Goal: Contribute content: Contribute content

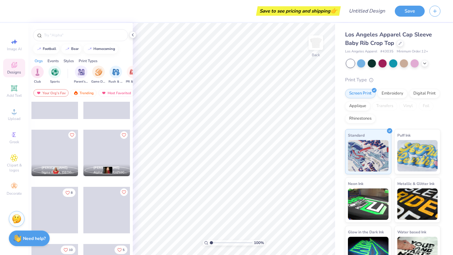
scroll to position [0, 40]
click at [93, 75] on div "filter for Game Day" at bounding box center [95, 71] width 13 height 13
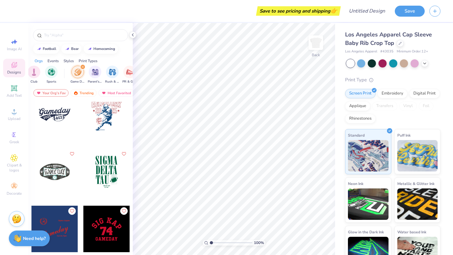
scroll to position [1239, 0]
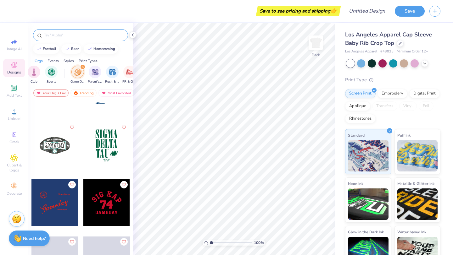
click at [83, 34] on input "text" at bounding box center [83, 35] width 81 height 6
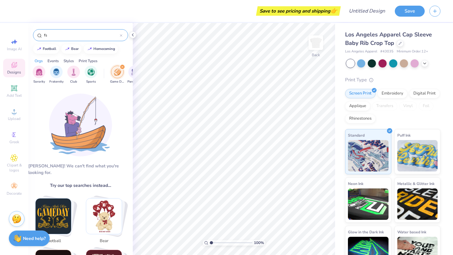
type input "f"
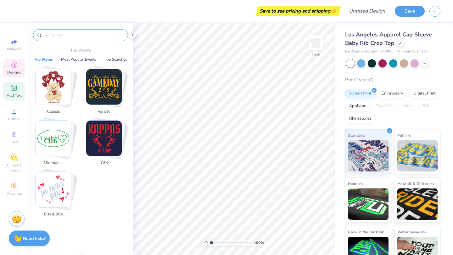
click at [14, 92] on icon at bounding box center [14, 89] width 8 height 8
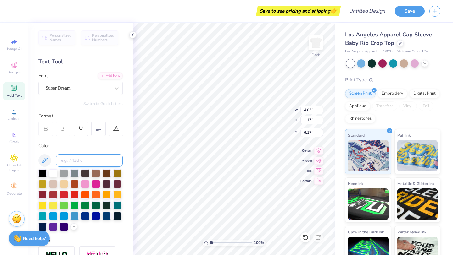
click at [91, 165] on input at bounding box center [89, 160] width 67 height 13
click at [64, 195] on div at bounding box center [64, 194] width 8 height 8
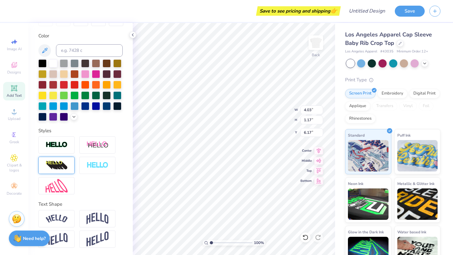
scroll to position [0, 0]
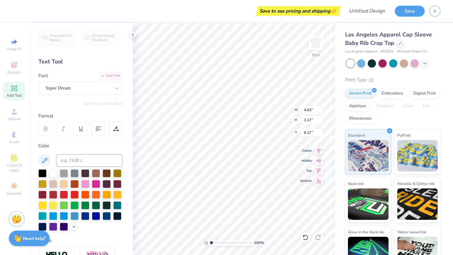
type textarea "f"
click at [14, 69] on div "Designs" at bounding box center [14, 68] width 22 height 19
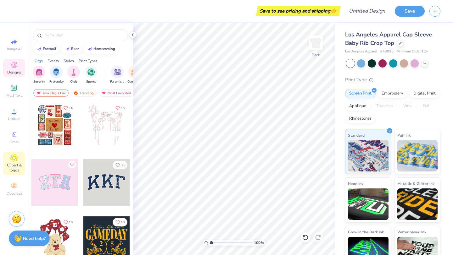
click at [19, 171] on span "Clipart & logos" at bounding box center [14, 168] width 22 height 10
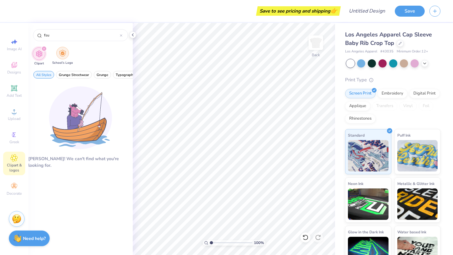
type input "fsu"
click at [63, 55] on img "filter for School's Logo" at bounding box center [62, 53] width 7 height 7
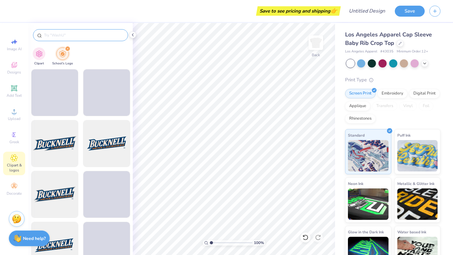
click at [68, 34] on input "text" at bounding box center [83, 35] width 81 height 6
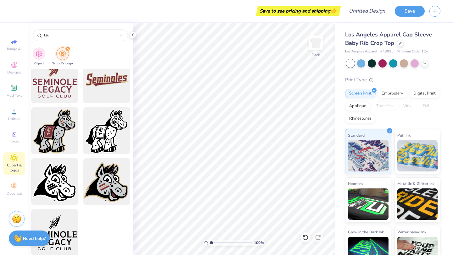
scroll to position [934, 0]
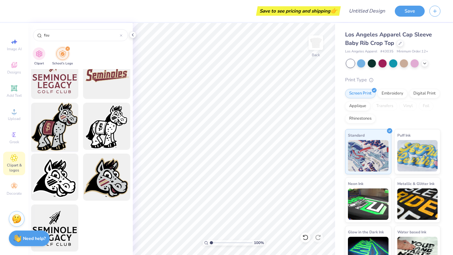
type input "fsu"
click at [63, 131] on div at bounding box center [55, 127] width 52 height 52
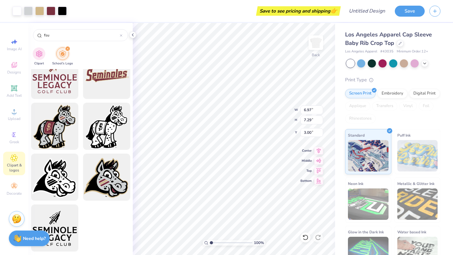
type input "0.50"
type input "4.84"
type input "5.06"
type input "0.79"
type input "3.12"
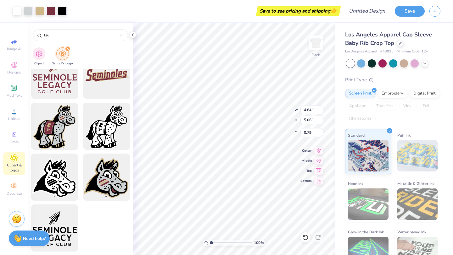
type input "3.26"
type input "1.37"
type input "1.53"
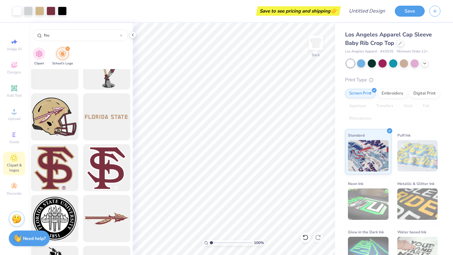
scroll to position [419, 0]
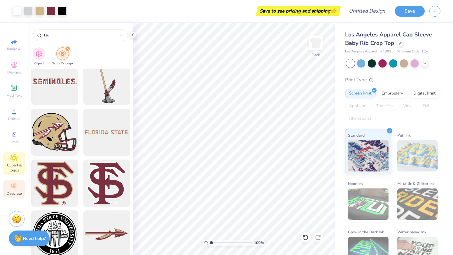
click at [18, 184] on div "Decorate" at bounding box center [14, 189] width 22 height 19
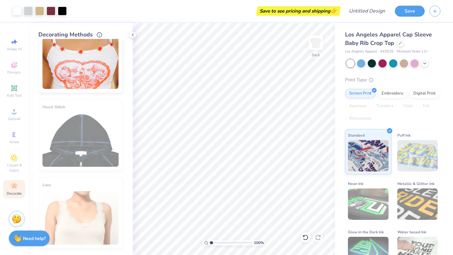
scroll to position [0, 0]
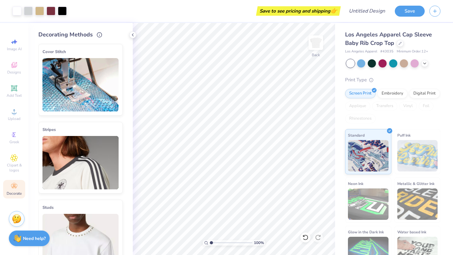
click at [81, 64] on img at bounding box center [80, 84] width 76 height 53
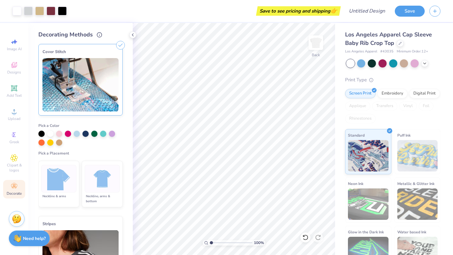
click at [93, 185] on img at bounding box center [103, 179] width 24 height 24
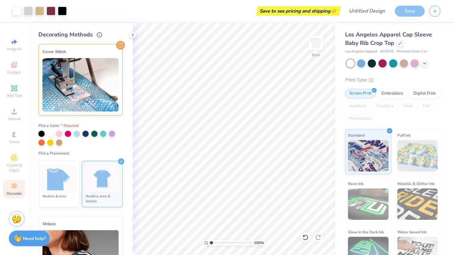
click at [61, 187] on img at bounding box center [59, 179] width 24 height 24
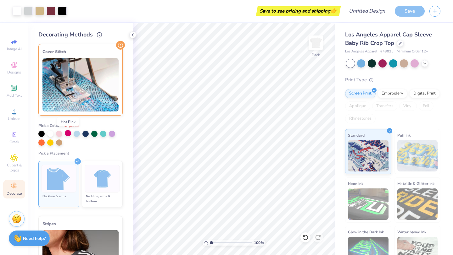
click at [66, 133] on div at bounding box center [68, 133] width 6 height 6
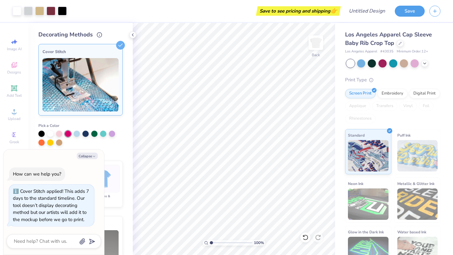
click at [106, 156] on div "Pick a Placement Neckline & arms Neckline, arms & bottom" at bounding box center [80, 180] width 84 height 59
click at [93, 156] on icon "button" at bounding box center [94, 157] width 4 height 4
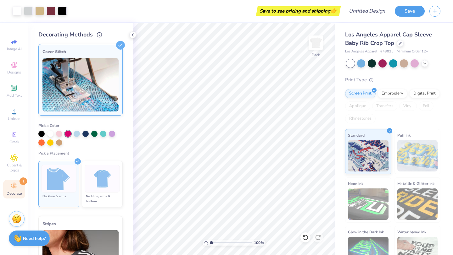
click at [69, 135] on div at bounding box center [68, 134] width 6 height 6
click at [49, 143] on div at bounding box center [50, 142] width 6 height 6
click at [60, 185] on img at bounding box center [59, 179] width 24 height 24
click at [49, 142] on div at bounding box center [50, 143] width 6 height 6
click at [122, 46] on icon at bounding box center [120, 45] width 9 height 9
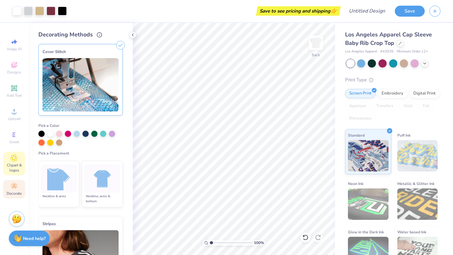
click at [17, 166] on span "Clipart & logos" at bounding box center [14, 168] width 22 height 10
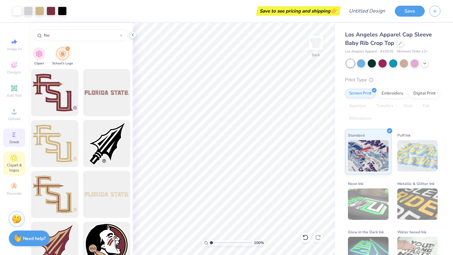
click at [17, 138] on icon at bounding box center [14, 135] width 8 height 8
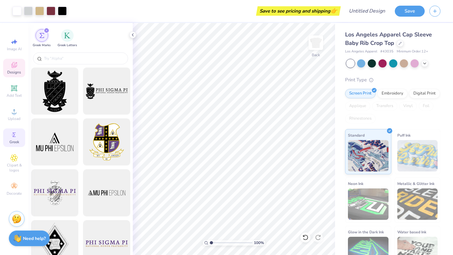
click at [16, 70] on span "Designs" at bounding box center [14, 72] width 14 height 5
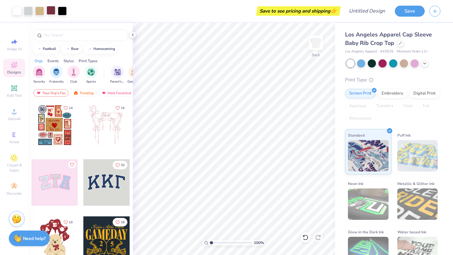
click at [53, 13] on div at bounding box center [51, 10] width 9 height 9
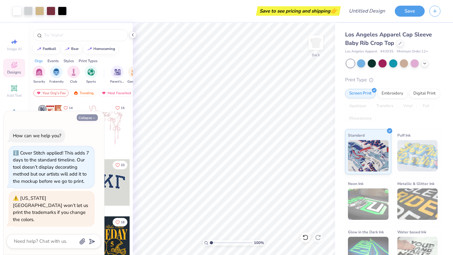
click at [88, 121] on button "Collapse" at bounding box center [87, 117] width 21 height 7
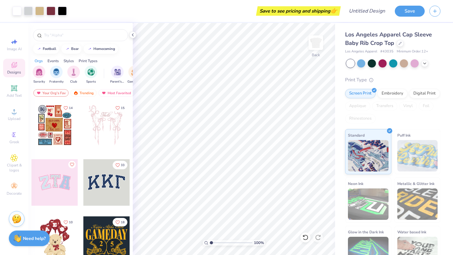
type textarea "x"
click at [16, 92] on div "Add Text" at bounding box center [14, 91] width 22 height 19
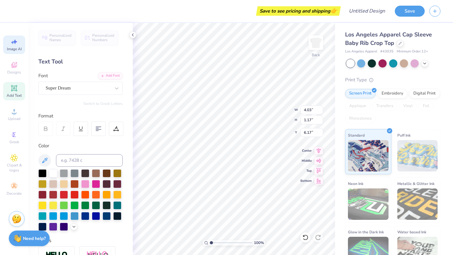
click at [15, 44] on icon at bounding box center [14, 42] width 8 height 8
select select "4"
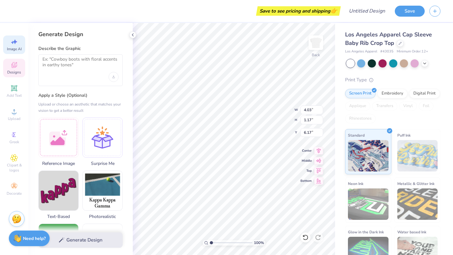
click at [15, 67] on icon at bounding box center [14, 65] width 6 height 6
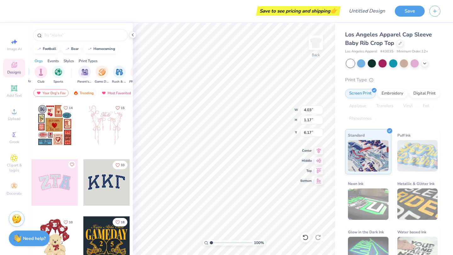
scroll to position [0, 37]
click at [55, 61] on div "Events" at bounding box center [52, 61] width 11 height 6
click at [71, 72] on img "filter for Classic" at bounding box center [68, 71] width 7 height 7
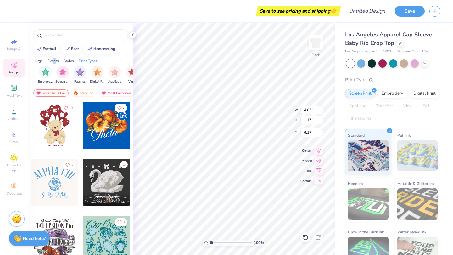
scroll to position [0, 507]
click at [80, 75] on img "filter for Patches" at bounding box center [78, 71] width 7 height 7
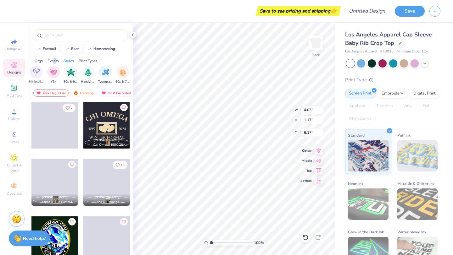
scroll to position [16, 0]
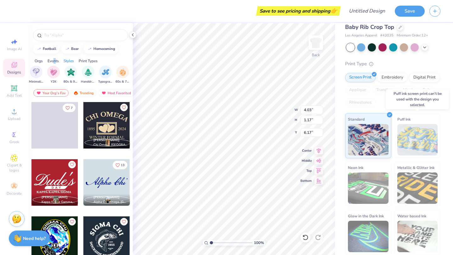
click at [402, 138] on img at bounding box center [417, 139] width 41 height 31
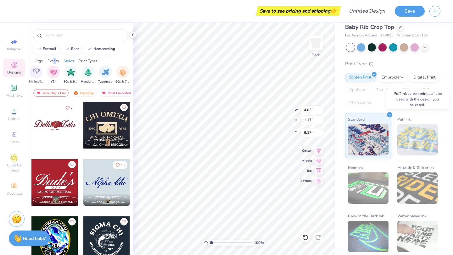
click at [409, 124] on img at bounding box center [417, 139] width 41 height 31
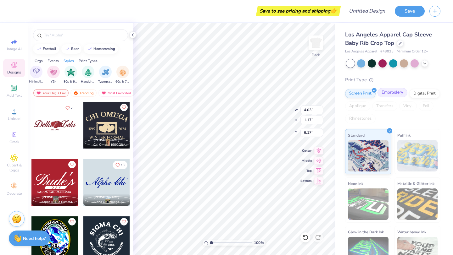
click at [385, 94] on div "Embroidery" at bounding box center [392, 92] width 30 height 9
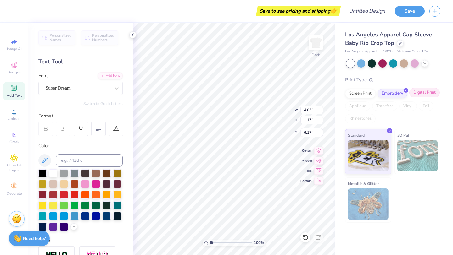
click at [419, 92] on div "Digital Print" at bounding box center [424, 92] width 31 height 9
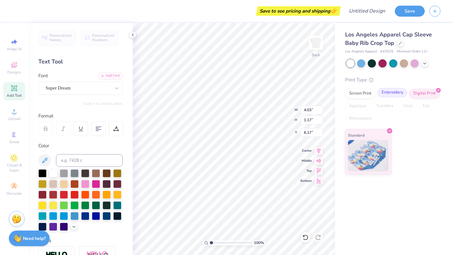
click at [400, 93] on div "Embroidery" at bounding box center [392, 92] width 30 height 9
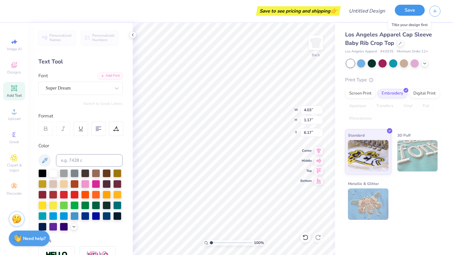
click at [406, 12] on button "Save" at bounding box center [410, 10] width 30 height 11
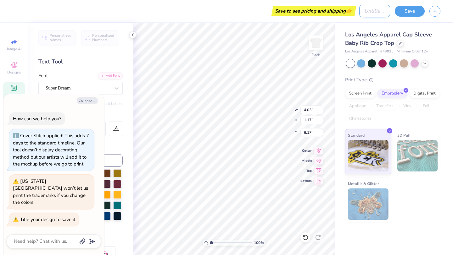
click at [365, 13] on input "Design Title" at bounding box center [374, 11] width 31 height 13
type textarea "x"
click at [318, 47] on img at bounding box center [315, 42] width 25 height 25
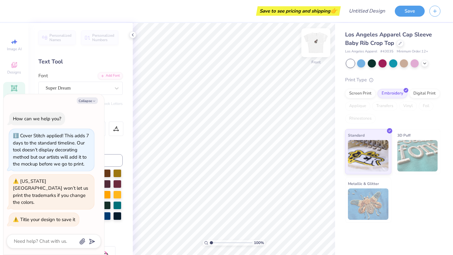
click at [314, 41] on img at bounding box center [315, 42] width 25 height 25
click at [314, 41] on img at bounding box center [315, 42] width 13 height 13
click at [314, 41] on img at bounding box center [315, 42] width 25 height 25
type textarea "x"
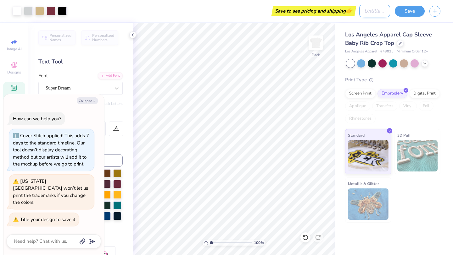
click at [370, 11] on input "Design Title" at bounding box center [374, 11] width 31 height 13
type input "d"
type textarea "x"
type input "dr"
type textarea "x"
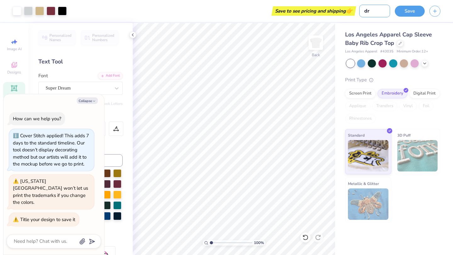
type input "dra"
type textarea "x"
type input "draf"
type textarea "x"
type input "draft"
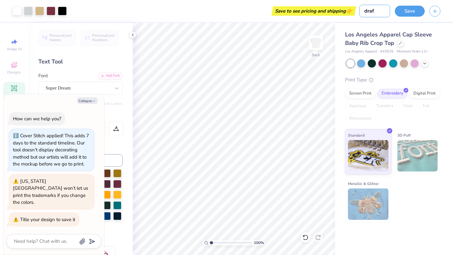
type textarea "x"
type input "draft"
type textarea "x"
type input "draft 1"
type textarea "x"
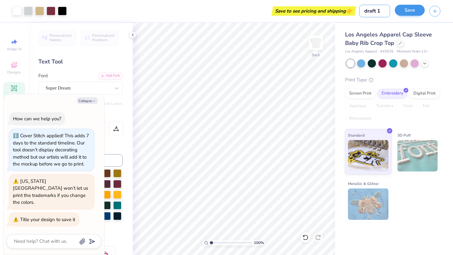
type input "draft 1"
click at [410, 12] on button "Save" at bounding box center [410, 10] width 30 height 11
type textarea "x"
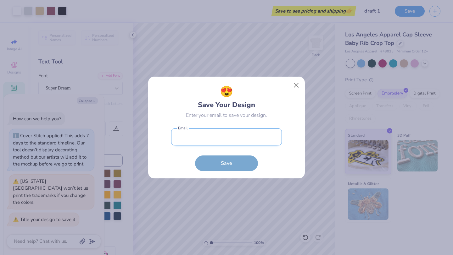
click at [254, 143] on input "email" at bounding box center [226, 137] width 111 height 17
type input "[EMAIL_ADDRESS][DOMAIN_NAME]"
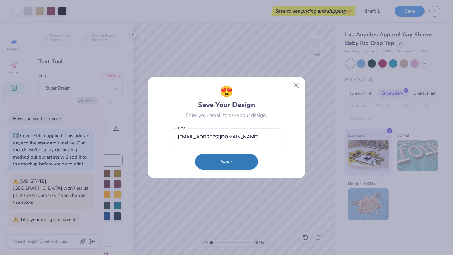
click at [228, 162] on button "Save" at bounding box center [226, 162] width 63 height 16
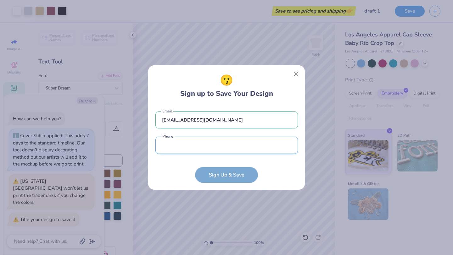
click at [226, 149] on input "tel" at bounding box center [226, 145] width 142 height 17
type input "[PHONE_NUMBER]"
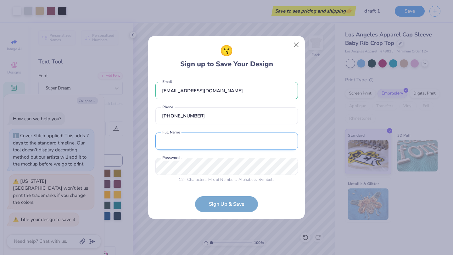
click at [222, 139] on input "text" at bounding box center [226, 141] width 142 height 17
type input "[PERSON_NAME]"
click at [238, 202] on form "[EMAIL_ADDRESS][DOMAIN_NAME] Email [PHONE_NUMBER] Phone [PERSON_NAME] Full Name…" at bounding box center [226, 144] width 142 height 136
type textarea "x"
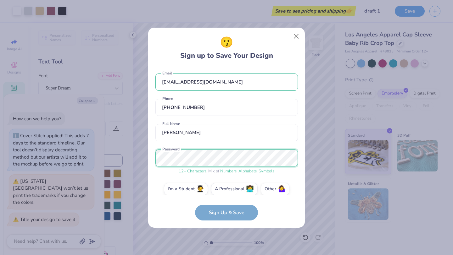
scroll to position [7, 0]
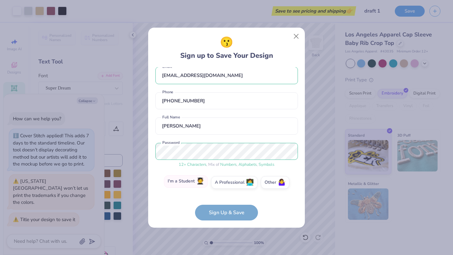
click at [195, 184] on label "I'm a Student 🧑‍🎓" at bounding box center [186, 181] width 44 height 13
click at [225, 189] on input "I'm a Student 🧑‍🎓" at bounding box center [227, 191] width 4 height 4
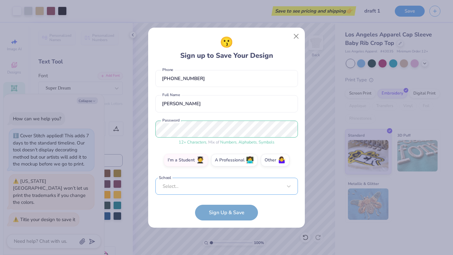
click at [206, 184] on div "Select..." at bounding box center [226, 186] width 142 height 17
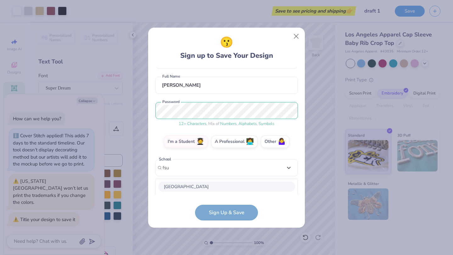
scroll to position [126, 0]
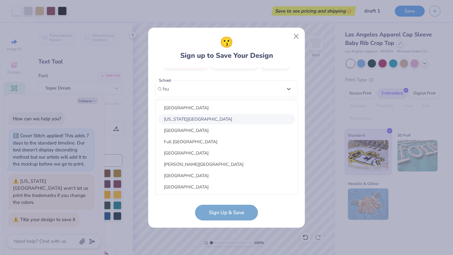
click at [213, 118] on div "[US_STATE][GEOGRAPHIC_DATA]" at bounding box center [226, 119] width 137 height 10
type input "fsu"
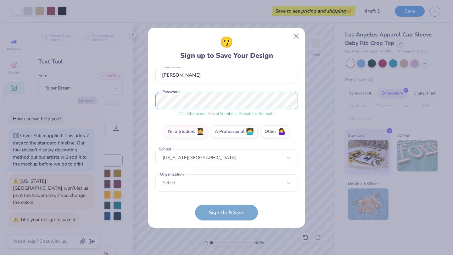
scroll to position [57, 0]
click at [210, 188] on div "Select..." at bounding box center [226, 183] width 142 height 17
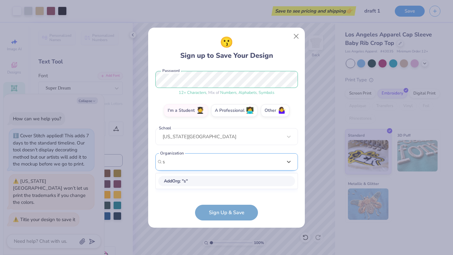
scroll to position [0, 0]
type input "s"
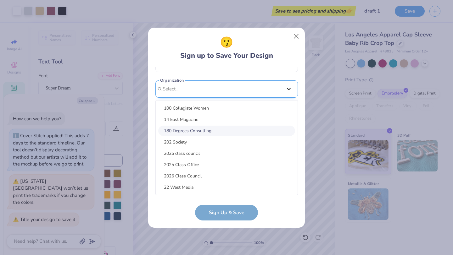
click at [290, 88] on div "[EMAIL_ADDRESS][DOMAIN_NAME] Email [PHONE_NUMBER] Phone [PERSON_NAME] Full Name…" at bounding box center [226, 131] width 142 height 128
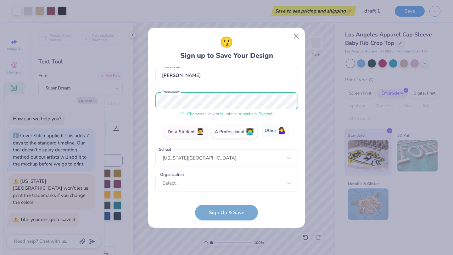
click at [273, 130] on label "Other 🤷‍♀️" at bounding box center [275, 131] width 29 height 13
click at [229, 189] on input "Other 🤷‍♀️" at bounding box center [227, 191] width 4 height 4
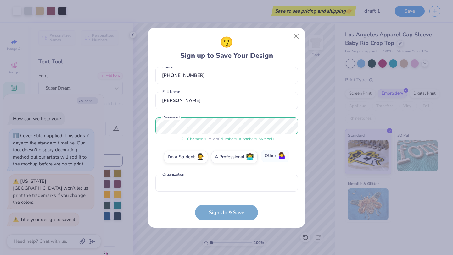
click at [272, 155] on label "Other 🤷‍♀️" at bounding box center [275, 156] width 29 height 13
click at [229, 189] on input "Other 🤷‍♀️" at bounding box center [227, 191] width 4 height 4
click at [260, 182] on input "text" at bounding box center [226, 183] width 142 height 17
click at [275, 161] on label "Other 🤷‍♀️" at bounding box center [275, 156] width 29 height 13
click at [229, 189] on input "Other 🤷‍♀️" at bounding box center [227, 191] width 4 height 4
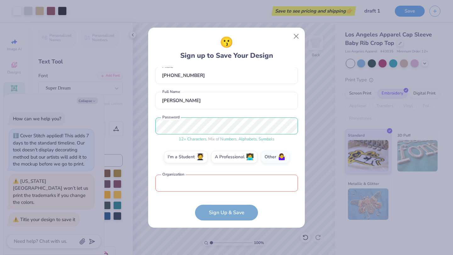
click at [221, 186] on input "text" at bounding box center [226, 183] width 142 height 17
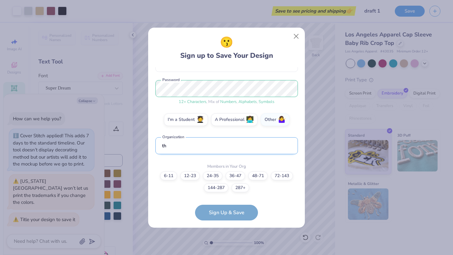
type input "t"
type input "the surusll"
click at [169, 181] on div "6-11 12-23 [PHONE_NUMBER] [PHONE_NUMBER] [PHONE_NUMBER]+" at bounding box center [226, 182] width 142 height 21
click at [296, 39] on button "Close" at bounding box center [296, 36] width 12 height 12
